Goal: Check status: Check status

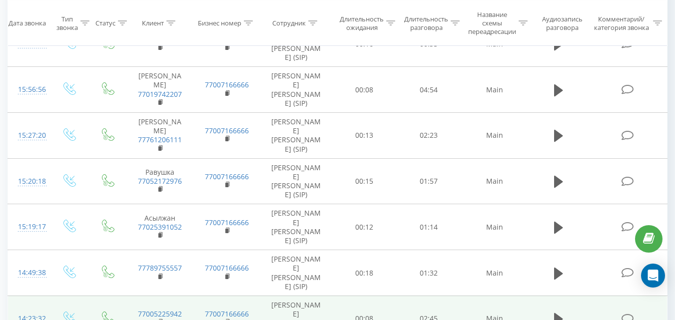
scroll to position [1004, 0]
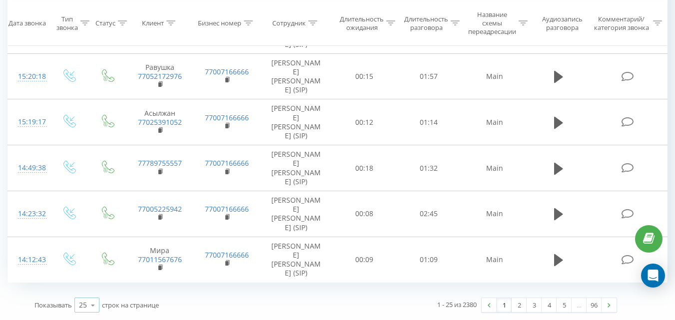
click at [85, 300] on icon at bounding box center [92, 305] width 15 height 19
click at [93, 284] on div "100" at bounding box center [87, 291] width 24 height 14
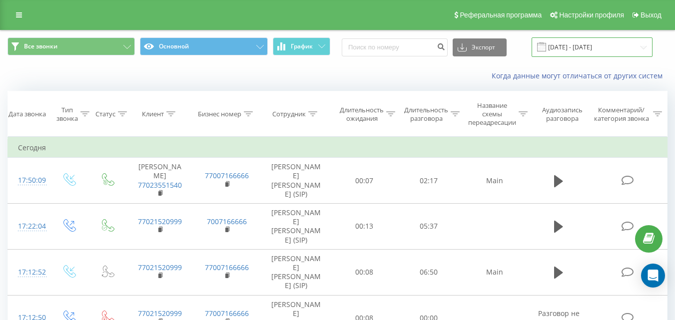
click at [563, 49] on input "[DATE] - [DATE]" at bounding box center [591, 46] width 121 height 19
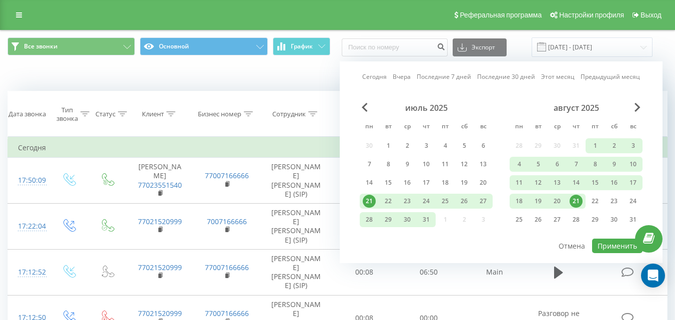
click at [433, 77] on link "Последние 7 дней" at bounding box center [443, 76] width 54 height 9
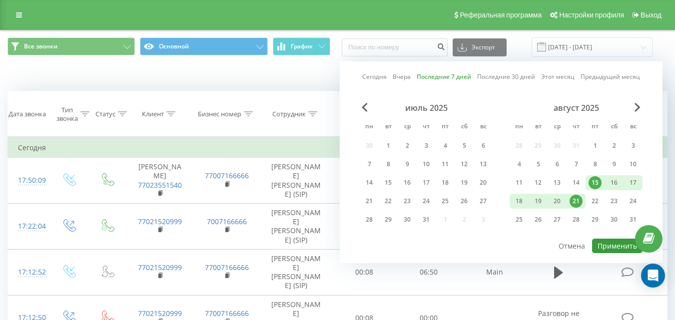
click at [598, 245] on button "Применить" at bounding box center [617, 246] width 50 height 14
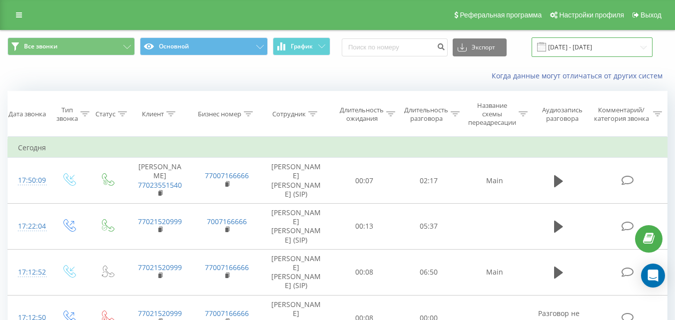
click at [598, 47] on input "[DATE] - [DATE]" at bounding box center [591, 46] width 121 height 19
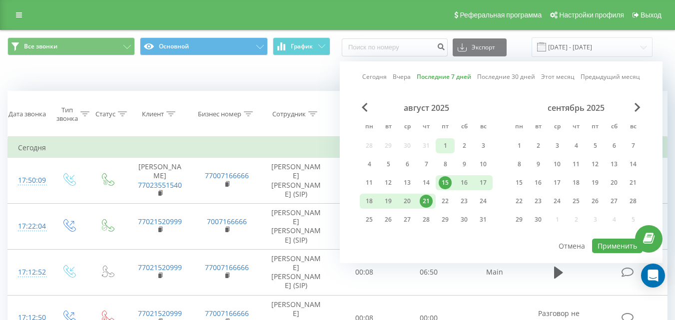
click at [446, 148] on div "1" at bounding box center [444, 145] width 13 height 13
click at [426, 205] on div "21" at bounding box center [425, 201] width 13 height 13
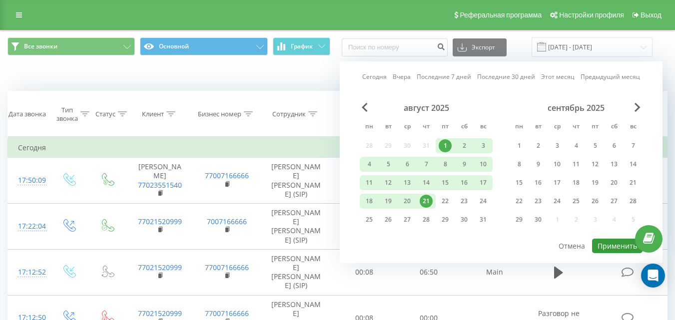
click at [610, 242] on button "Применить" at bounding box center [617, 246] width 50 height 14
type input "[DATE] - [DATE]"
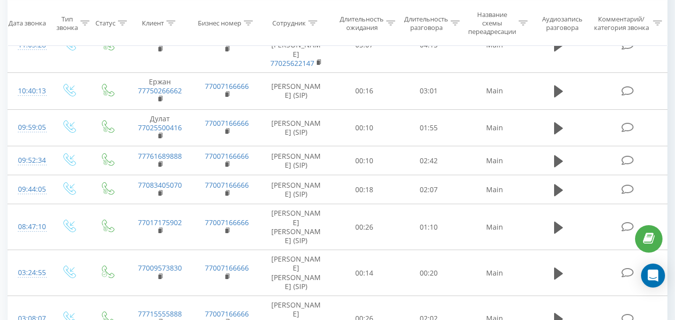
scroll to position [3886, 0]
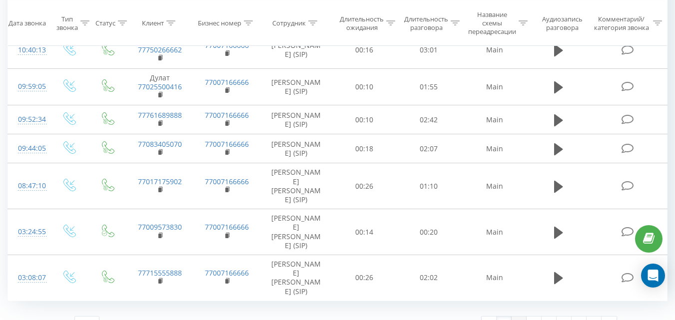
click at [516, 317] on link "2" at bounding box center [518, 324] width 15 height 14
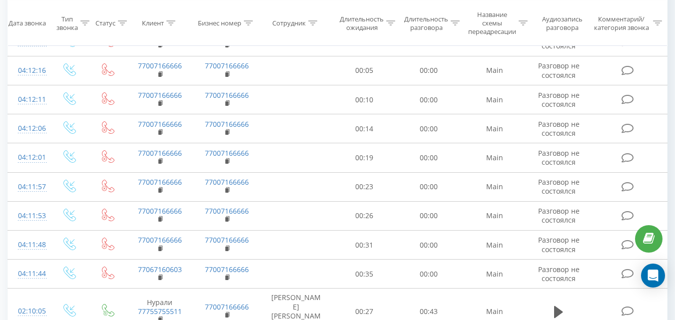
scroll to position [3286, 0]
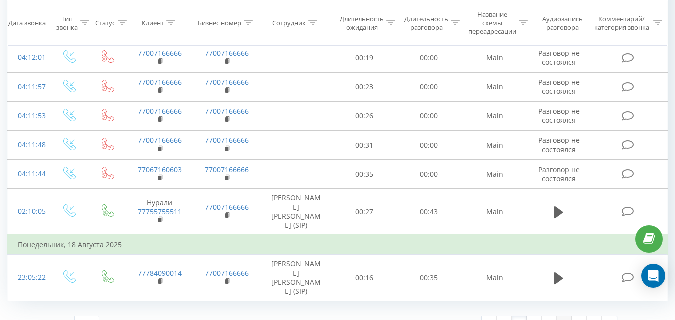
click at [557, 316] on link "5" at bounding box center [563, 323] width 15 height 14
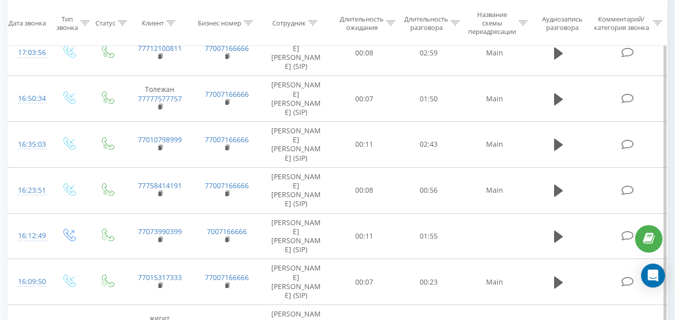
scroll to position [4325, 0]
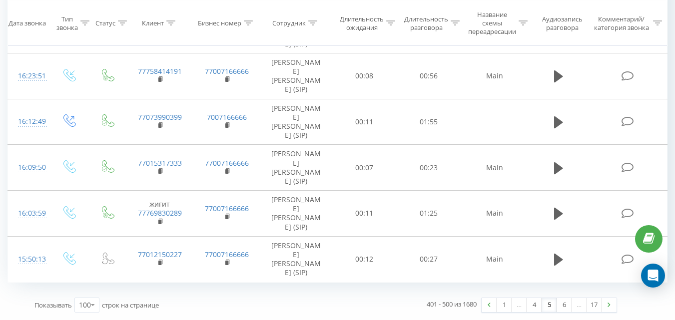
click at [579, 307] on div "…" at bounding box center [578, 305] width 15 height 14
click at [592, 302] on link "17" at bounding box center [593, 305] width 15 height 14
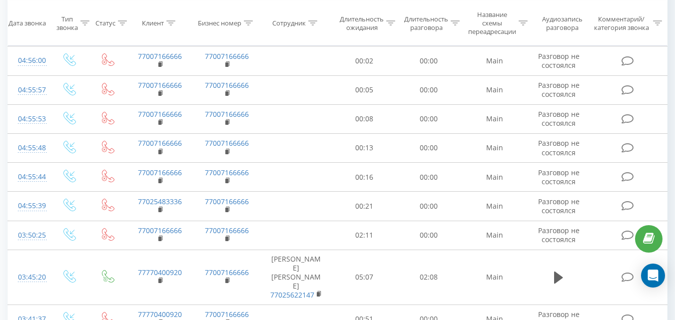
scroll to position [2497, 0]
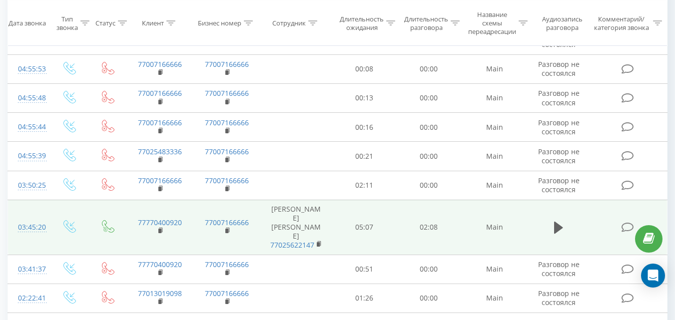
click at [548, 200] on td at bounding box center [559, 227] width 62 height 55
click at [551, 220] on button at bounding box center [558, 227] width 15 height 15
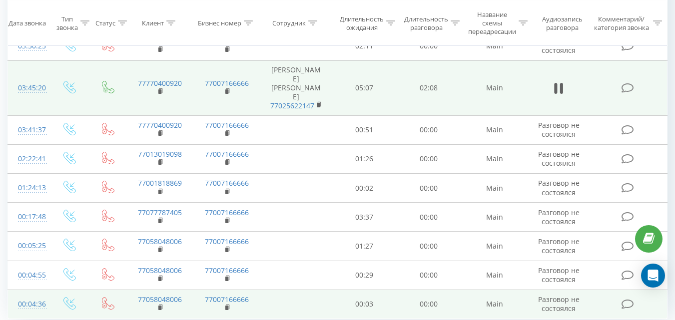
scroll to position [2674, 0]
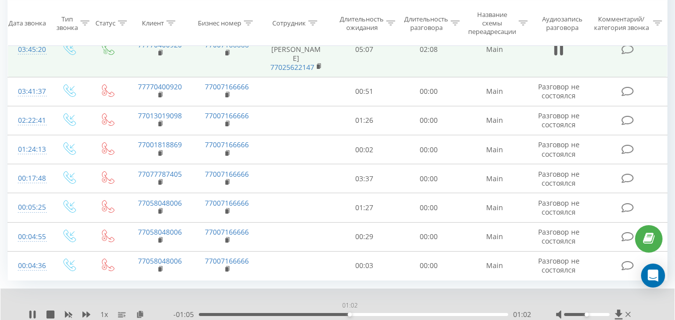
click at [350, 313] on div "01:02" at bounding box center [353, 314] width 309 height 3
click at [377, 313] on div "01:13" at bounding box center [353, 314] width 309 height 3
click at [404, 313] on div "01:14" at bounding box center [353, 314] width 309 height 3
click at [445, 313] on div "01:42" at bounding box center [353, 314] width 309 height 3
click at [464, 313] on div "01:50" at bounding box center [353, 314] width 309 height 3
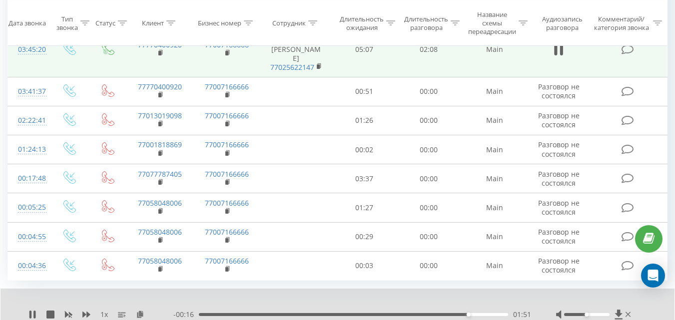
click at [34, 310] on div "1 x" at bounding box center [100, 315] width 145 height 10
click at [37, 310] on div "1 x" at bounding box center [100, 315] width 145 height 10
click at [35, 311] on icon at bounding box center [34, 315] width 2 height 8
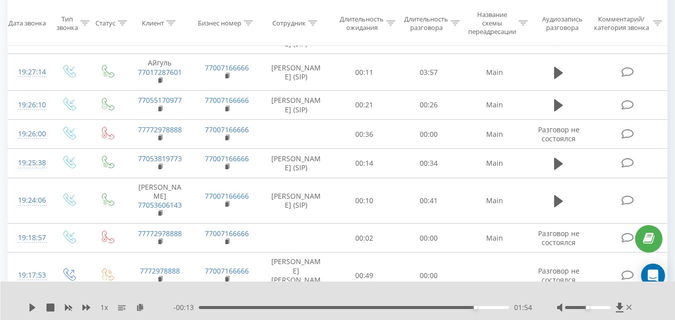
scroll to position [0, 0]
